Goal: Task Accomplishment & Management: Manage account settings

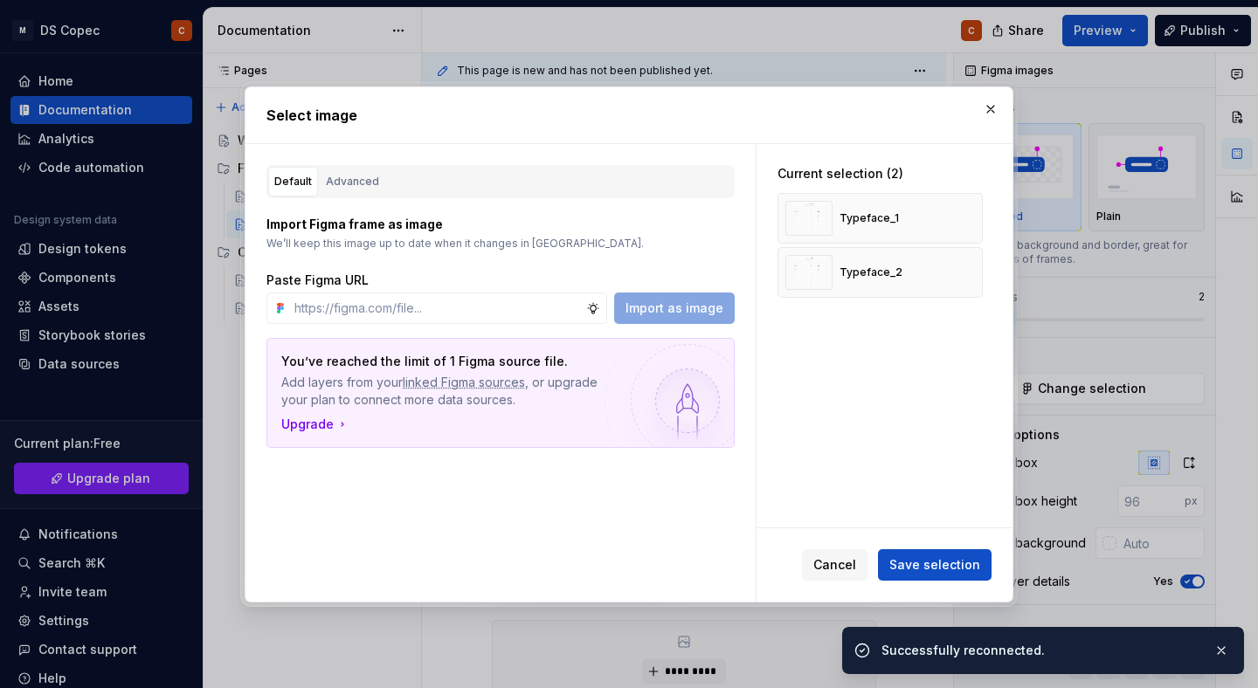
scroll to position [2990, 0]
click at [927, 565] on span "Save selection" at bounding box center [934, 564] width 91 height 17
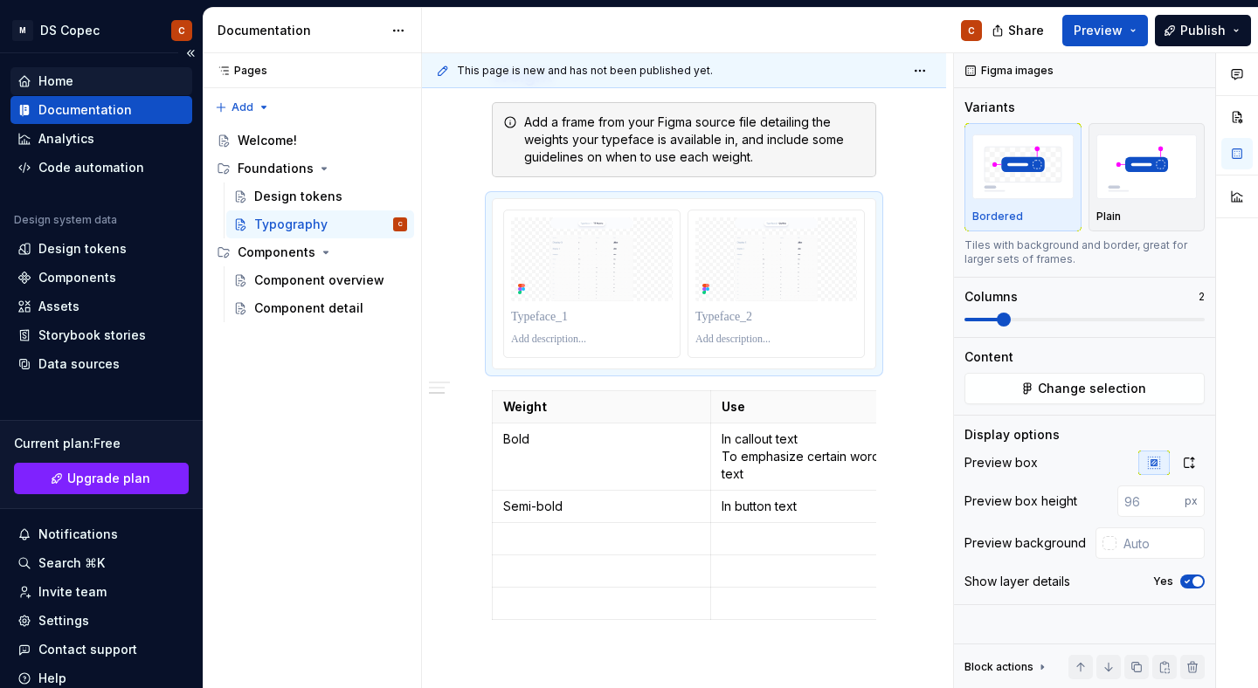
type textarea "*"
click at [77, 80] on div "Home" at bounding box center [101, 81] width 168 height 17
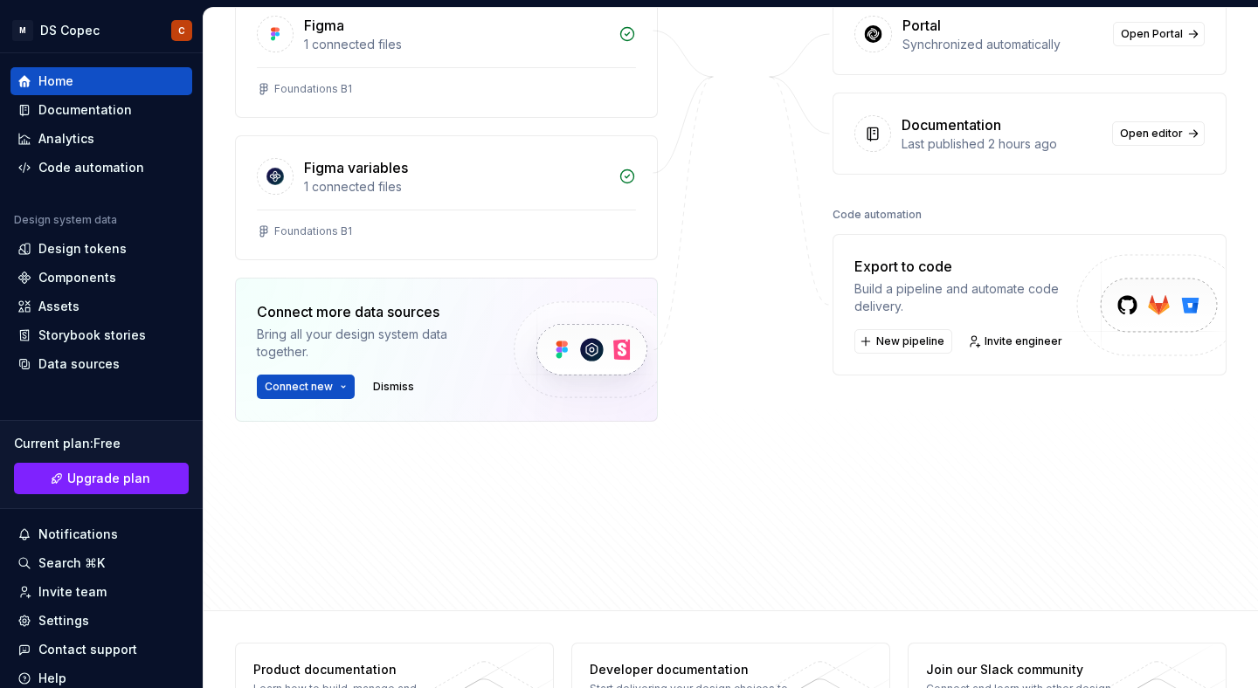
scroll to position [290, 0]
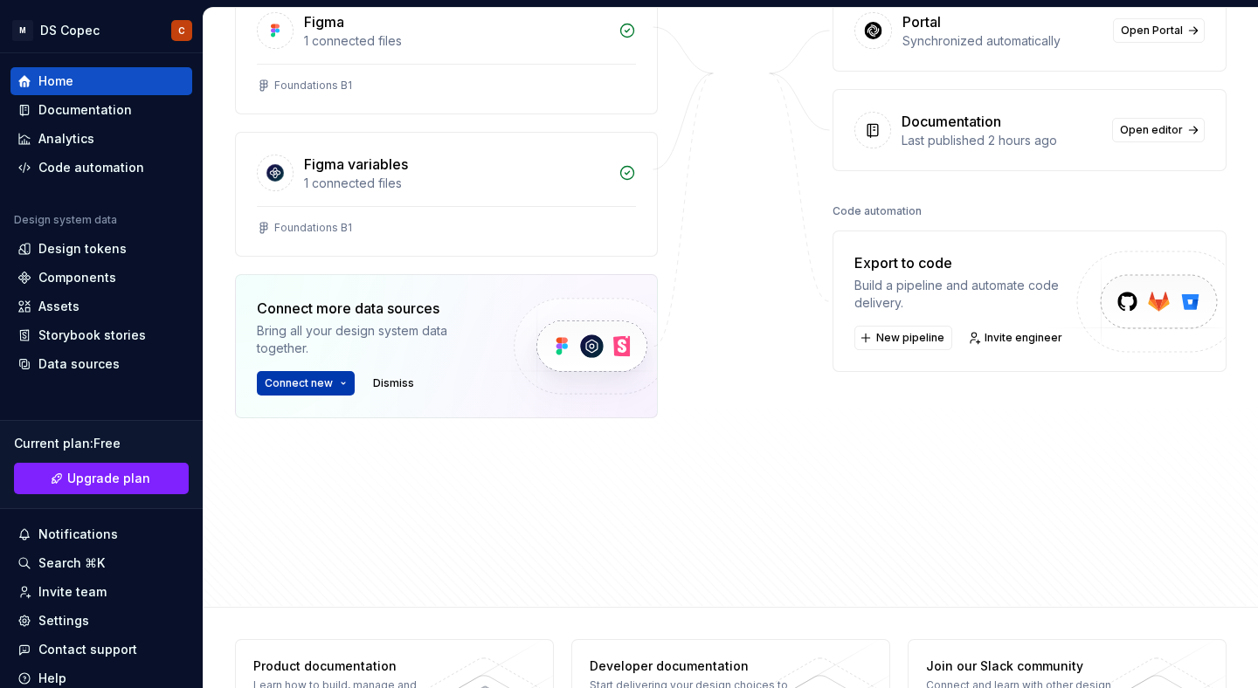
click at [334, 385] on button "Connect new" at bounding box center [306, 383] width 98 height 24
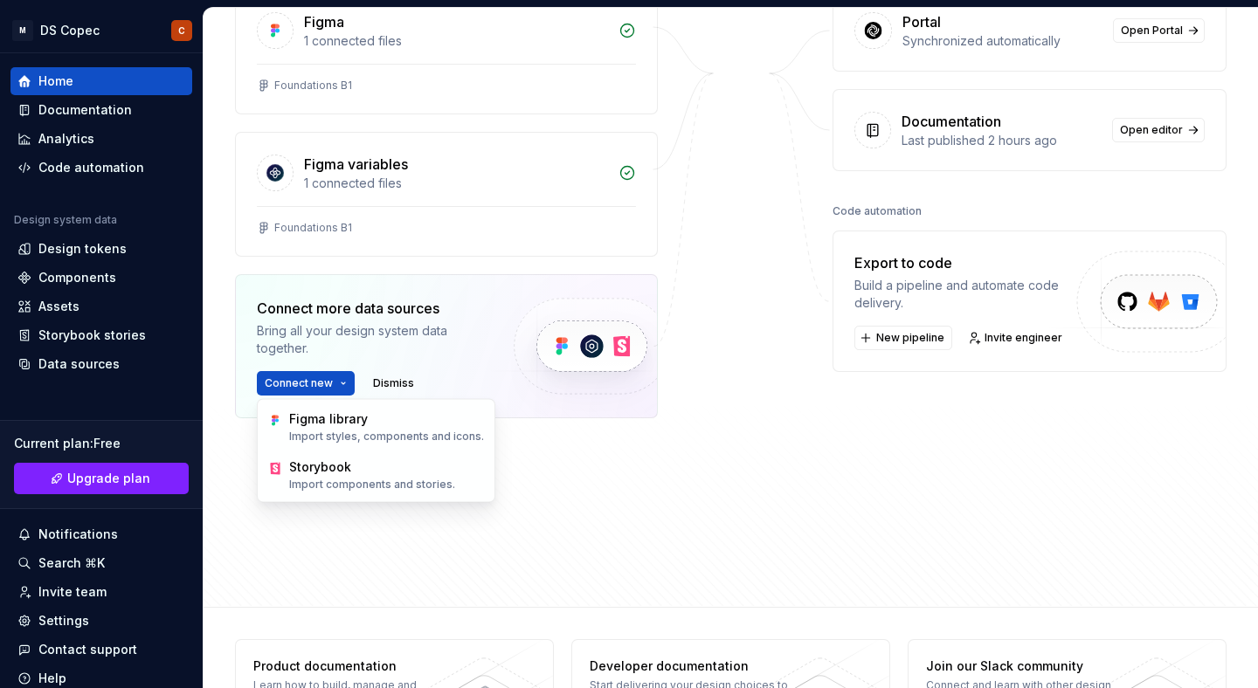
click at [229, 414] on div "Home Design tokens 438 Components 0 0 Assets 0 Docs pages 5 Data sources Figma …" at bounding box center [731, 162] width 1054 height 889
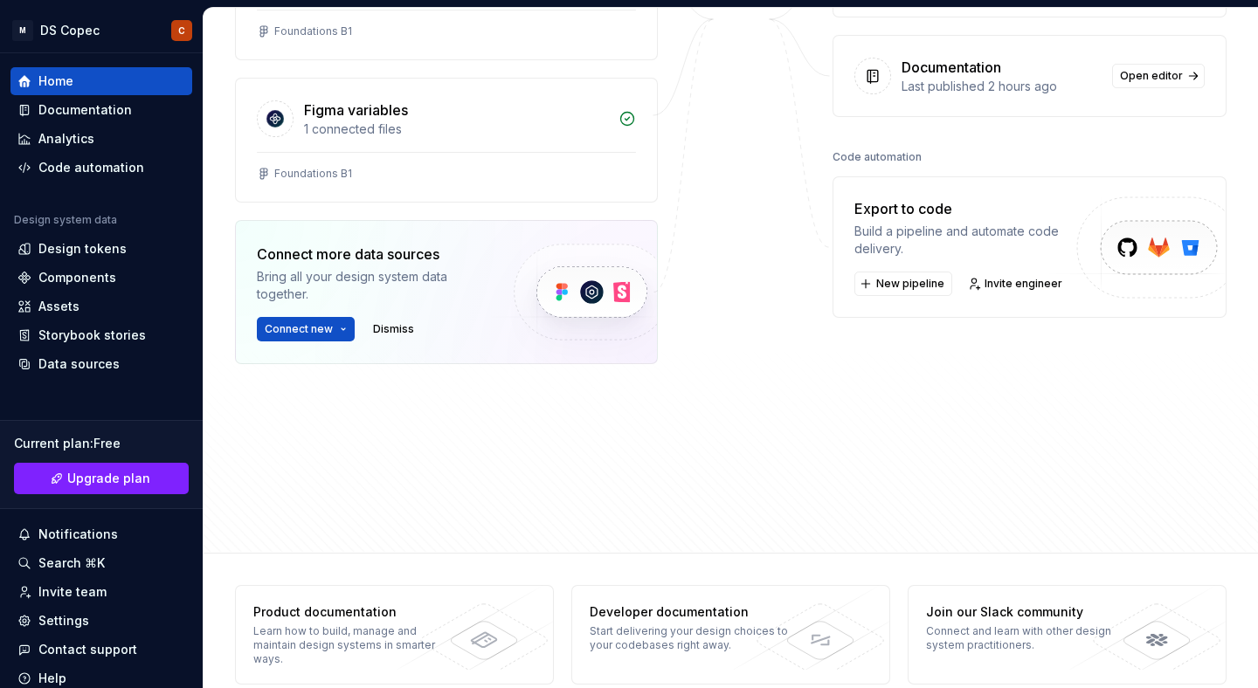
scroll to position [369, 0]
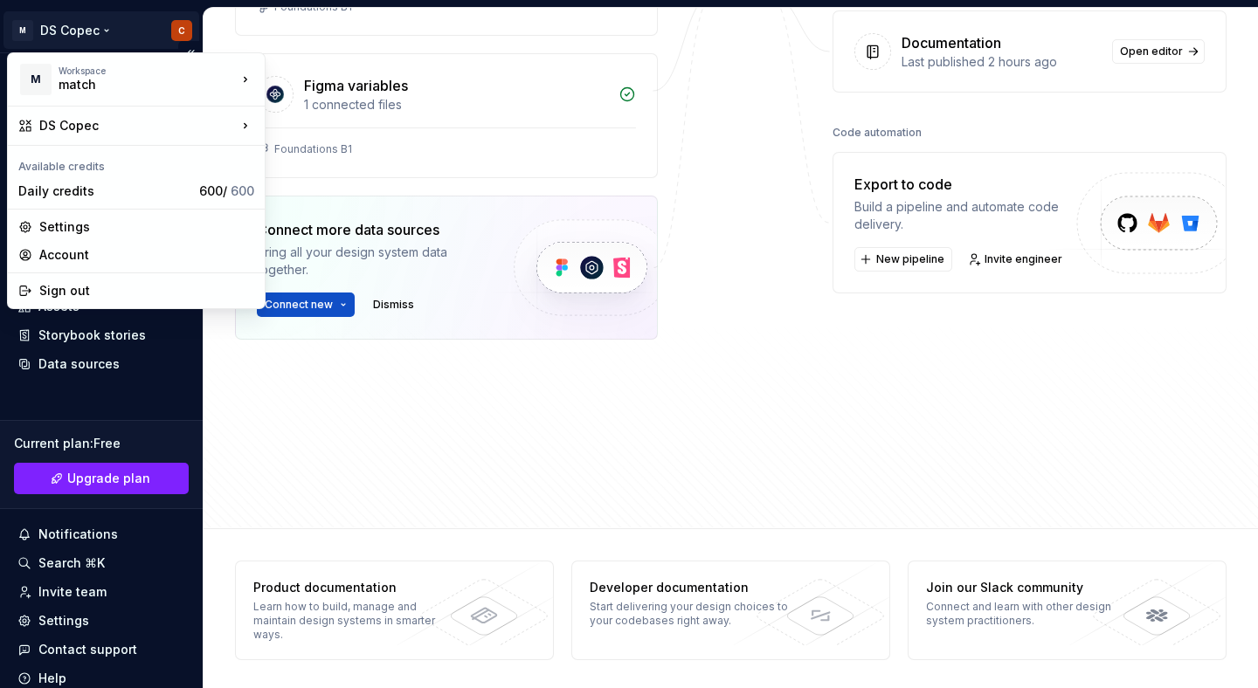
click at [96, 24] on html "M DS Copec C Home Documentation Analytics Code automation Design system data De…" at bounding box center [629, 344] width 1258 height 688
click at [105, 228] on div "Settings" at bounding box center [146, 226] width 215 height 17
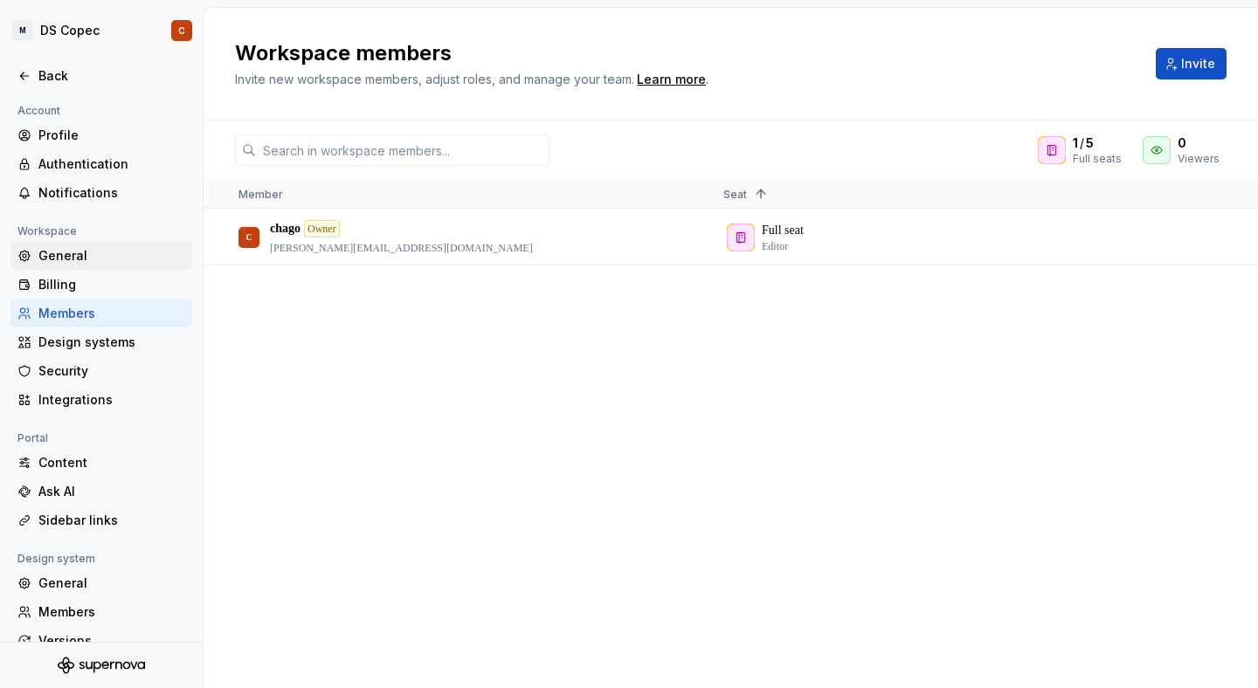
click at [66, 249] on div "General" at bounding box center [111, 255] width 147 height 17
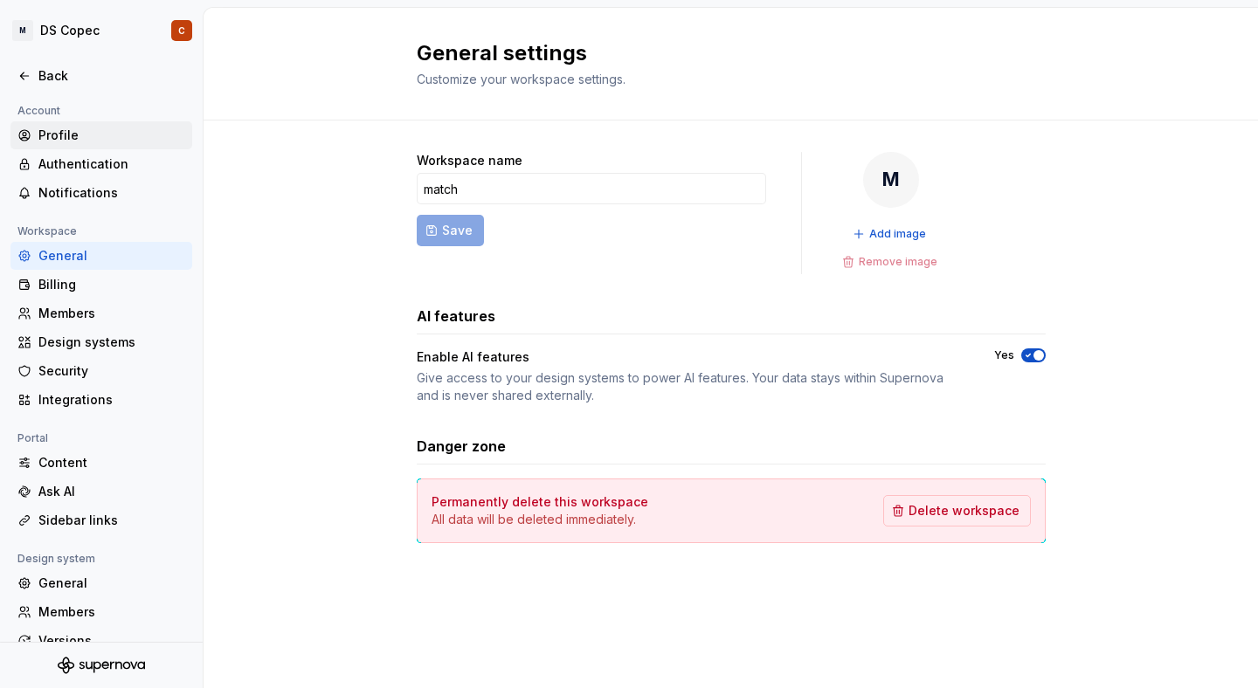
click at [64, 132] on div "Profile" at bounding box center [111, 135] width 147 height 17
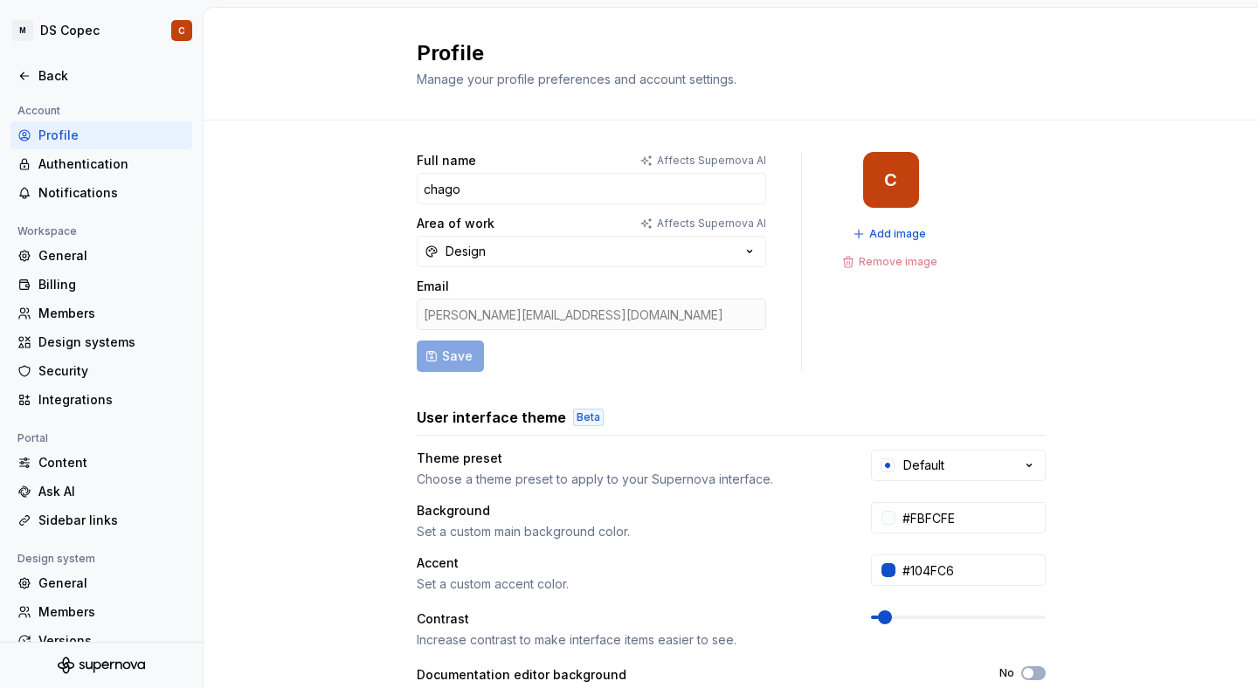
click at [897, 181] on div "C" at bounding box center [891, 180] width 56 height 56
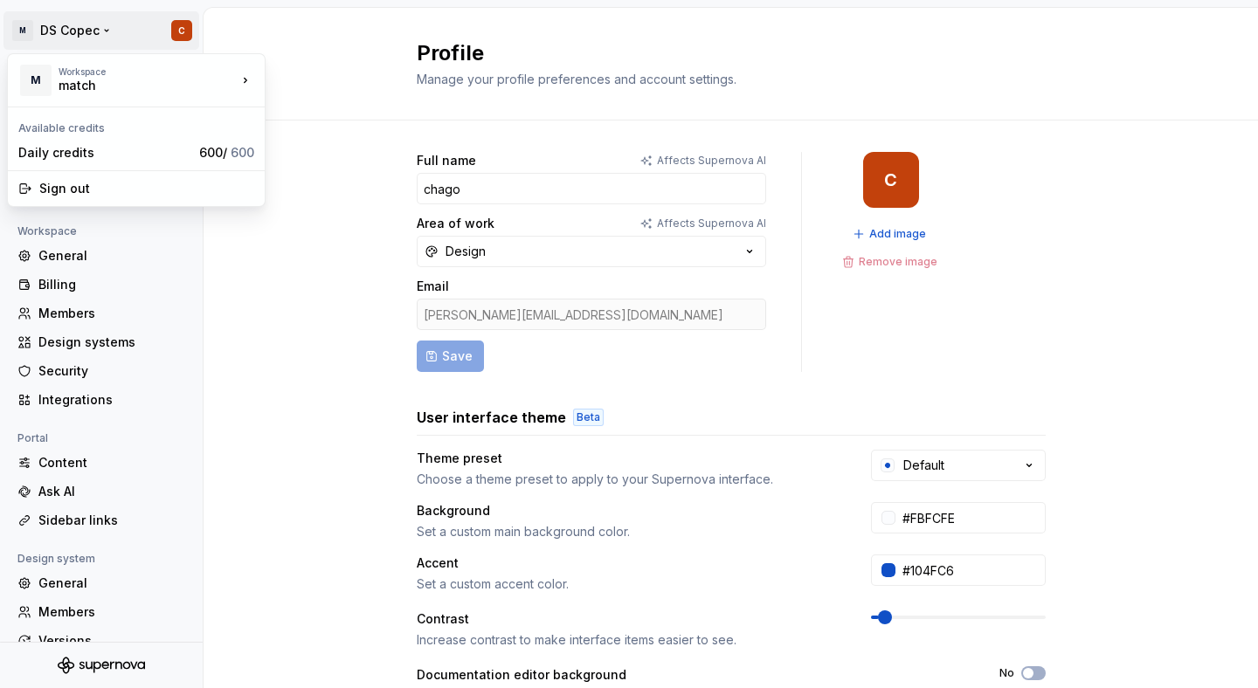
click at [31, 33] on html "M DS Copec C Back Account Profile Authentication Notifications Workspace Genera…" at bounding box center [629, 344] width 1258 height 688
click at [124, 84] on div "match" at bounding box center [133, 85] width 149 height 17
click at [387, 218] on html "M DS Copec C Back Account Profile Authentication Notifications Workspace Genera…" at bounding box center [629, 344] width 1258 height 688
